Goal: Navigation & Orientation: Find specific page/section

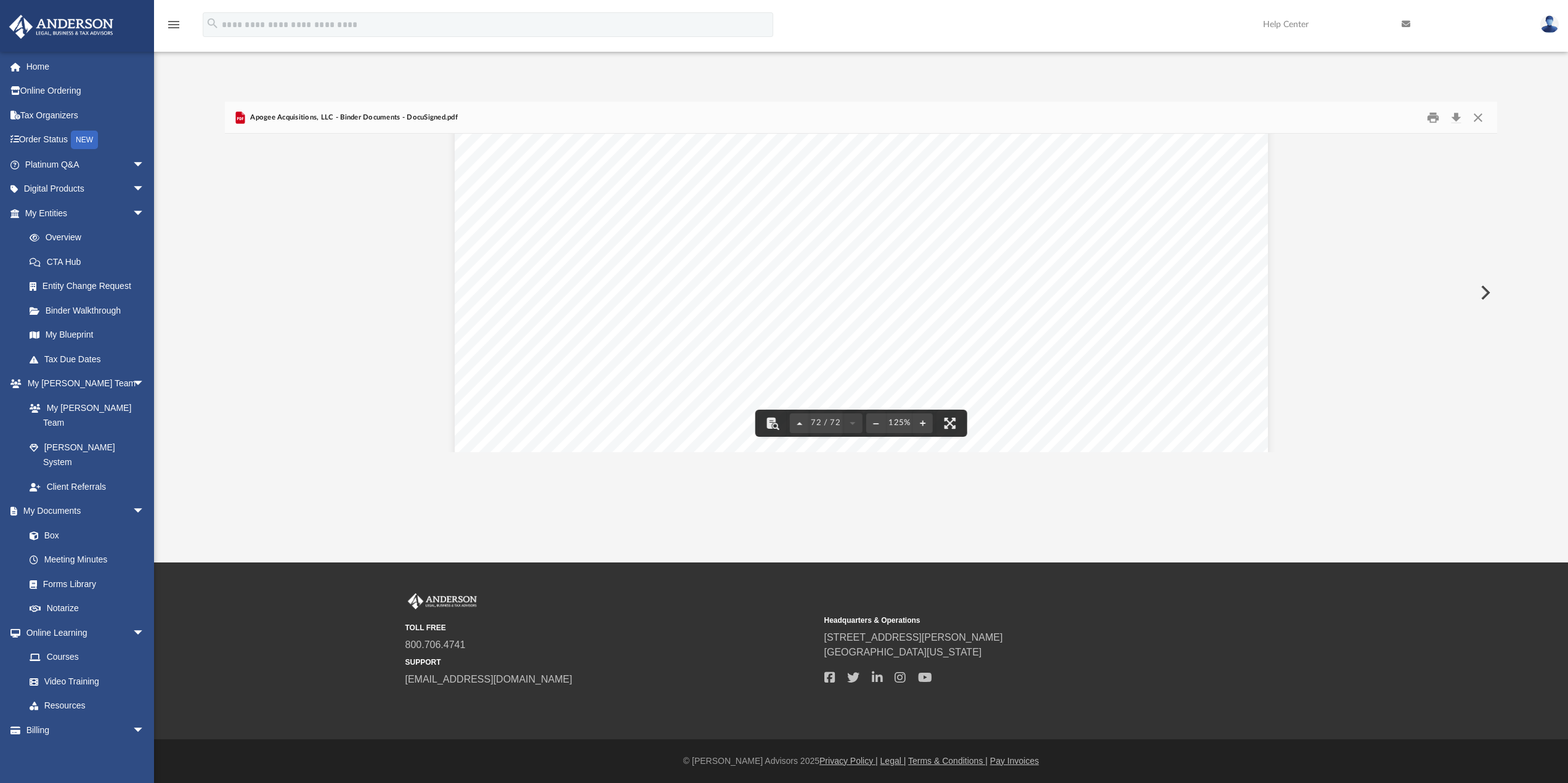
scroll to position [58933, 0]
